Goal: Find contact information: Find contact information

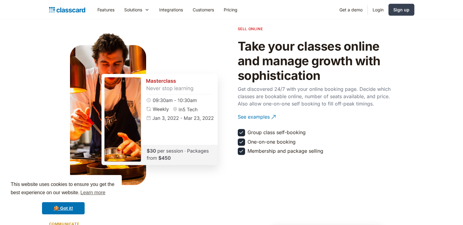
scroll to position [2055, 0]
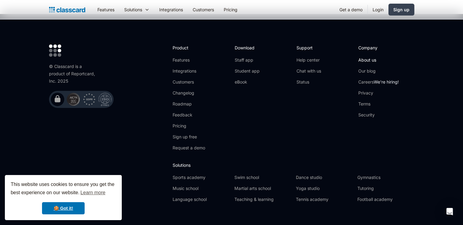
click at [368, 57] on link "About us" at bounding box center [378, 60] width 41 height 6
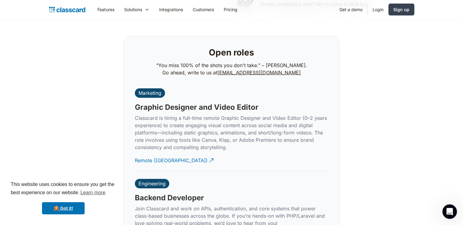
scroll to position [1366, 0]
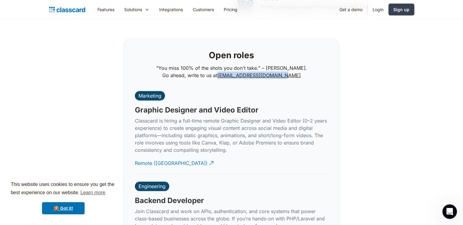
drag, startPoint x: 303, startPoint y: 69, endPoint x: 226, endPoint y: 69, distance: 76.7
click at [226, 69] on div "Open roles “You miss 100% of the shots you don't take.” – Wayne Gretzk. Go ahea…" at bounding box center [231, 64] width 201 height 37
copy p "careers@classcardapp.com"
